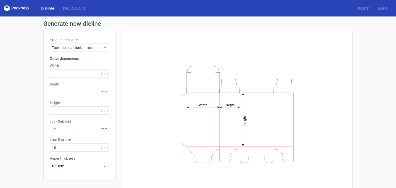
scroll to position [13, 0]
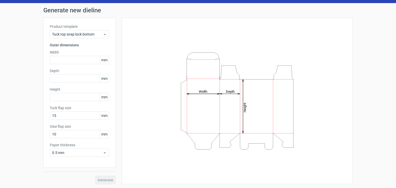
click at [108, 180] on div "Generate" at bounding box center [79, 176] width 72 height 17
click at [98, 34] on span "Tuck top snap lock bottom" at bounding box center [77, 34] width 51 height 5
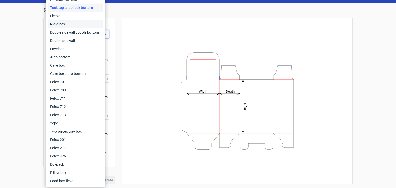
click at [77, 26] on div "Rigid box" at bounding box center [75, 24] width 55 height 8
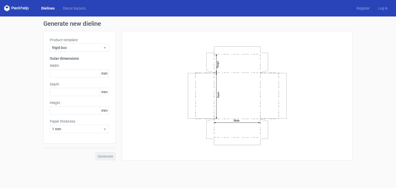
click at [109, 155] on div "Generate" at bounding box center [79, 152] width 72 height 17
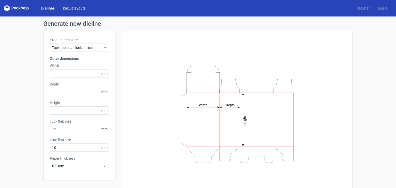
click at [76, 7] on link "Diecut layouts" at bounding box center [74, 8] width 31 height 5
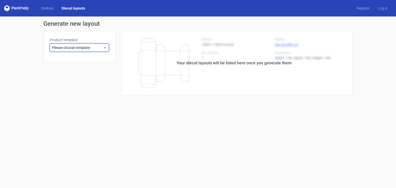
click at [101, 48] on span "Please choose template" at bounding box center [77, 47] width 51 height 5
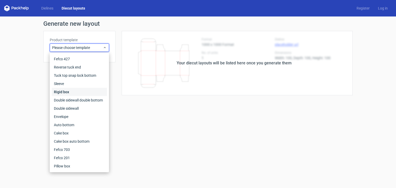
click at [90, 93] on div "Rigid box" at bounding box center [79, 92] width 55 height 8
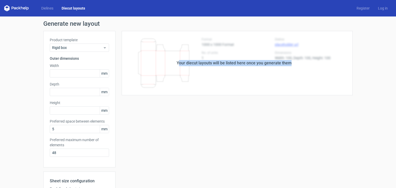
drag, startPoint x: 178, startPoint y: 62, endPoint x: 291, endPoint y: 51, distance: 113.8
click at [291, 51] on div "Your diecut layouts will be listed here once you generate them" at bounding box center [234, 63] width 237 height 64
